Goal: Find specific page/section: Find specific page/section

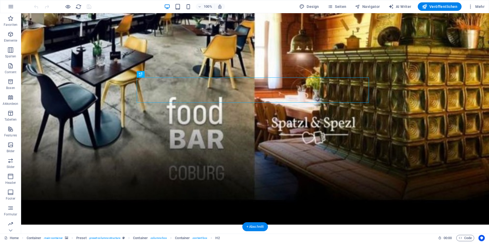
scroll to position [15, 0]
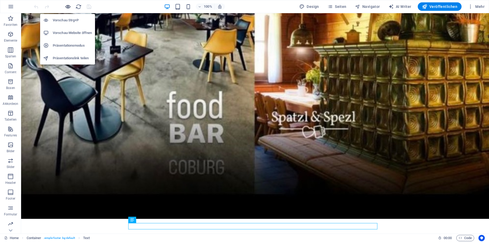
click at [66, 7] on icon "button" at bounding box center [68, 7] width 6 height 6
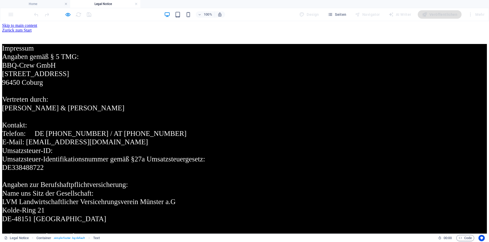
scroll to position [0, 0]
click at [138, 28] on div "Zurück zum Start" at bounding box center [244, 30] width 485 height 5
click at [133, 28] on div "Zurück zum Start" at bounding box center [244, 30] width 485 height 5
click at [125, 28] on div "Zurück zum Start" at bounding box center [244, 30] width 485 height 5
click at [117, 29] on div "Zurück zum Start" at bounding box center [244, 30] width 485 height 5
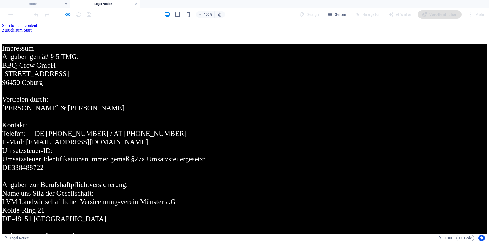
click at [136, 29] on div "Zurück zum Start" at bounding box center [244, 30] width 485 height 5
drag, startPoint x: 156, startPoint y: 29, endPoint x: 160, endPoint y: 29, distance: 4.0
click at [157, 29] on div "Zurück zum Start" at bounding box center [244, 30] width 485 height 5
click at [161, 29] on div "Zurück zum Start" at bounding box center [244, 30] width 485 height 5
click at [120, 28] on div "Zurück zum Start" at bounding box center [244, 30] width 485 height 5
